Goal: Information Seeking & Learning: Learn about a topic

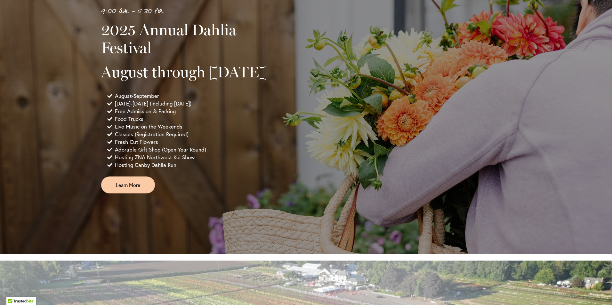
scroll to position [416, 0]
click at [117, 188] on span "Learn More" at bounding box center [128, 184] width 24 height 7
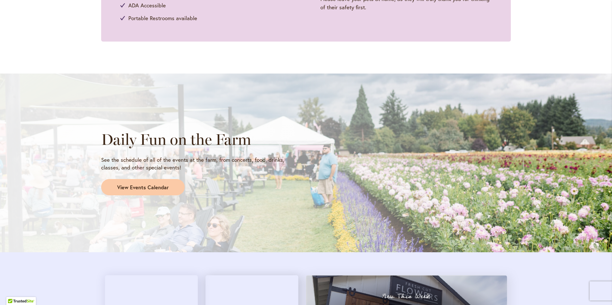
scroll to position [455, 0]
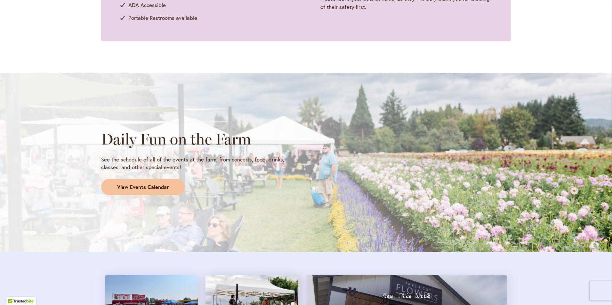
click at [132, 191] on span "View Events Calendar" at bounding box center [142, 187] width 51 height 7
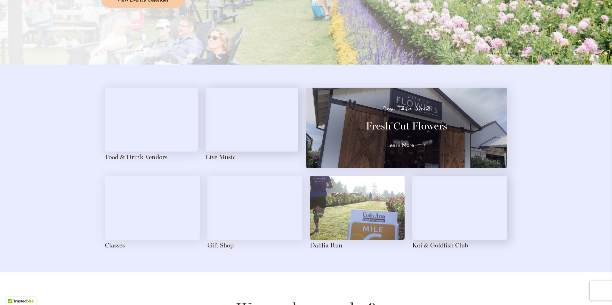
scroll to position [640, 0]
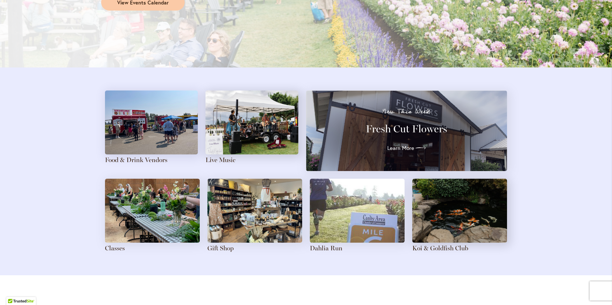
click at [223, 126] on img at bounding box center [251, 123] width 93 height 64
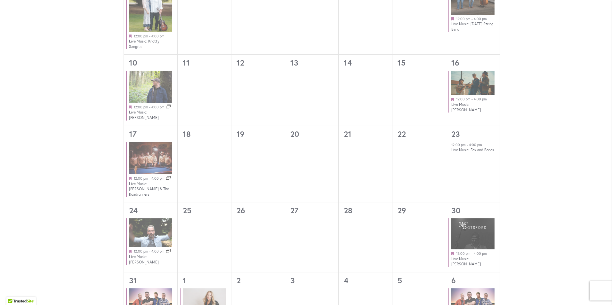
scroll to position [512, 0]
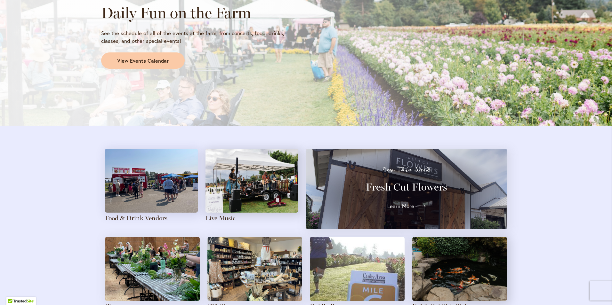
scroll to position [608, 0]
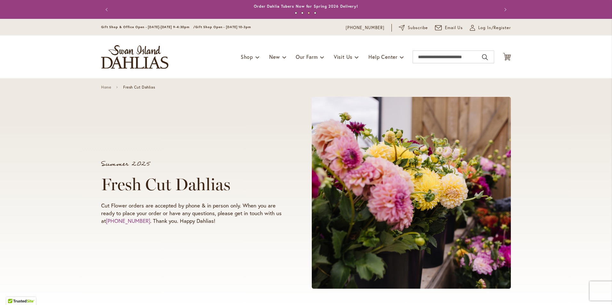
click at [141, 58] on img "store logo" at bounding box center [134, 57] width 67 height 24
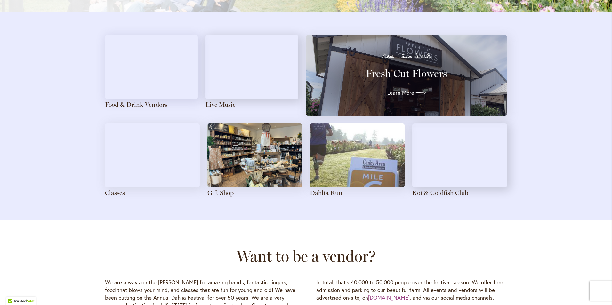
scroll to position [736, 0]
